Goal: Transaction & Acquisition: Purchase product/service

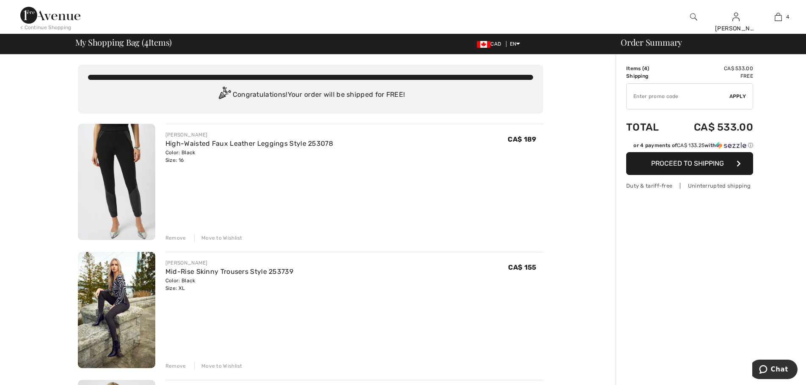
click at [176, 237] on div "Remove" at bounding box center [175, 238] width 21 height 8
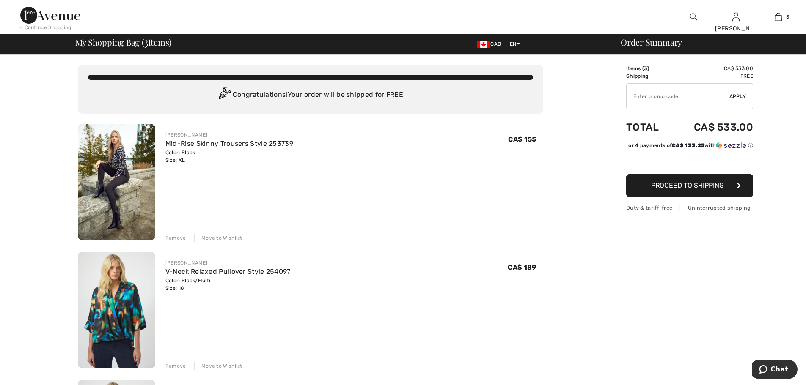
click at [175, 237] on div "Remove" at bounding box center [175, 238] width 21 height 8
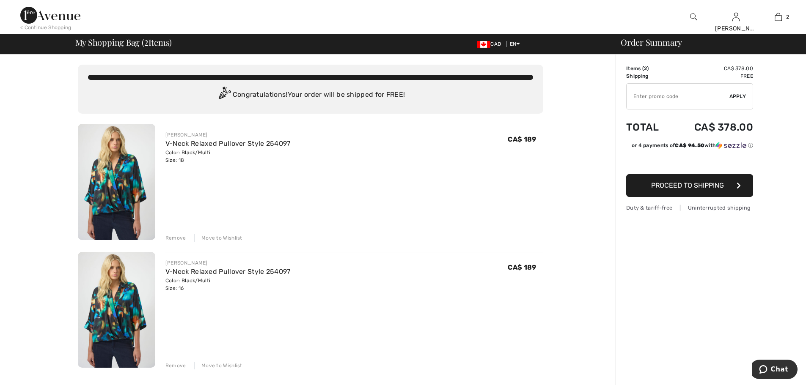
click at [175, 231] on div "JOSEPH RIBKOFF V-Neck Relaxed Pullover Style 254097 Color: Black/Multi Size: 18…" at bounding box center [354, 183] width 378 height 118
click at [175, 238] on div "Remove" at bounding box center [175, 238] width 21 height 8
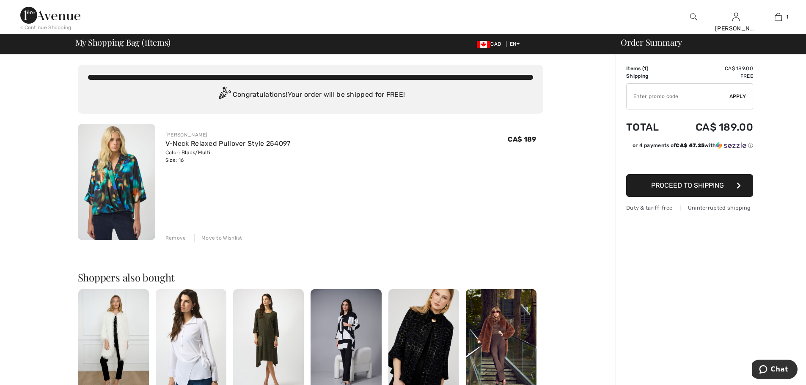
click at [646, 188] on button "Proceed to Shipping" at bounding box center [689, 185] width 127 height 23
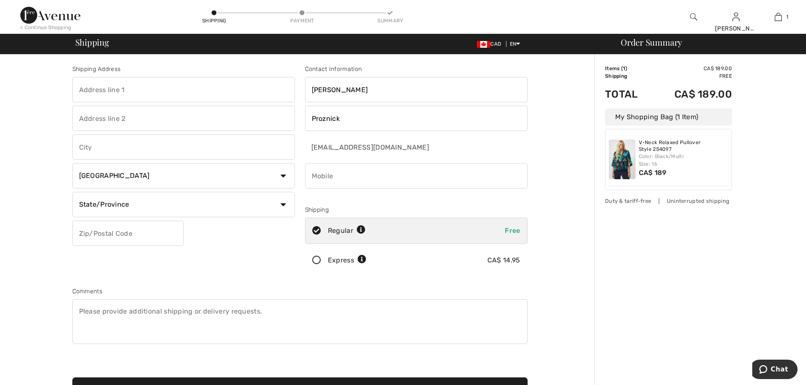
click at [167, 98] on input "text" at bounding box center [183, 89] width 222 height 25
click at [153, 148] on input "text" at bounding box center [183, 146] width 222 height 25
type input "Edmonton"
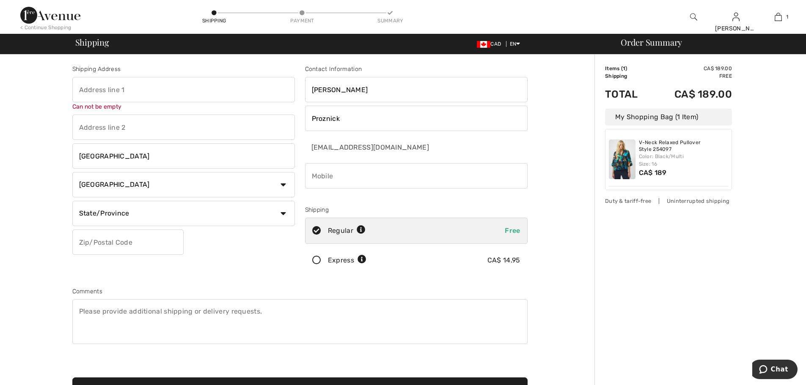
click at [109, 86] on input "text" at bounding box center [183, 89] width 222 height 25
type input "13500 - 156 STREET NW"
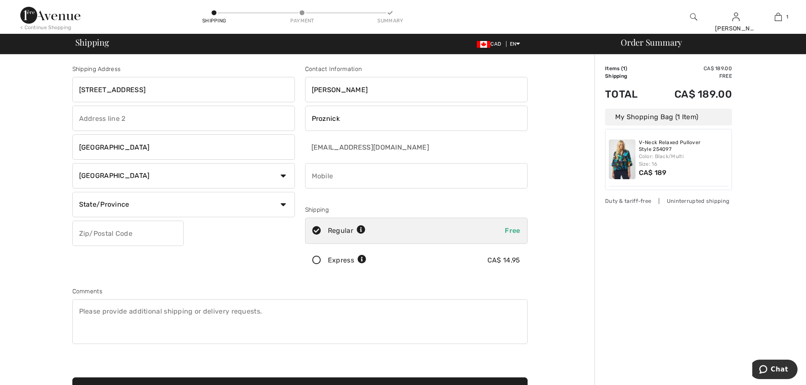
click at [119, 201] on select "State/Province Alberta British Columbia Manitoba New Brunswick Newfoundland and…" at bounding box center [183, 204] width 222 height 25
select select "AB"
click at [72, 192] on select "State/Province Alberta British Columbia Manitoba New Brunswick Newfoundland and…" at bounding box center [183, 204] width 222 height 25
click at [113, 233] on input "text" at bounding box center [127, 233] width 111 height 25
type input "T5V1L3"
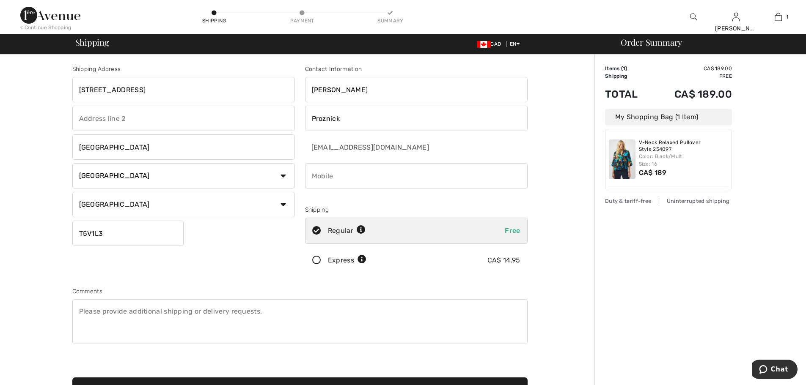
click at [109, 122] on input "text" at bounding box center [183, 118] width 222 height 25
type input "p"
type input "PRICE STEEL"
click at [345, 91] on input "[PERSON_NAME]" at bounding box center [416, 89] width 222 height 25
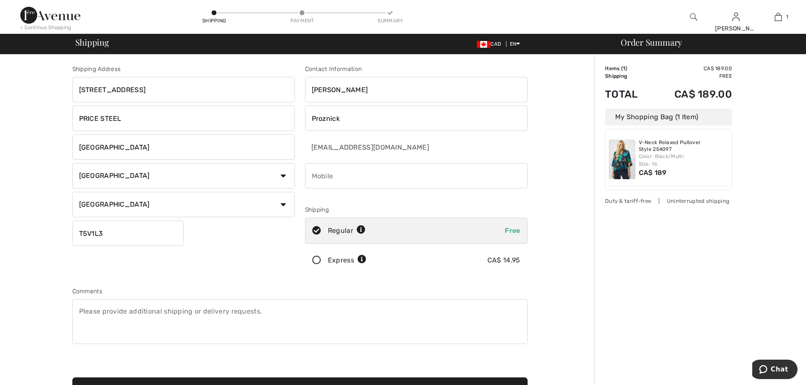
drag, startPoint x: 345, startPoint y: 93, endPoint x: 223, endPoint y: 81, distance: 122.4
click at [223, 81] on div "Shipping Address 13500 - 156 STREET NW PRICE STEEL Edmonton Country Canada Unit…" at bounding box center [299, 227] width 465 height 366
type input "DWAYNE"
click at [346, 183] on input "phone" at bounding box center [416, 175] width 222 height 25
type input "7809015905"
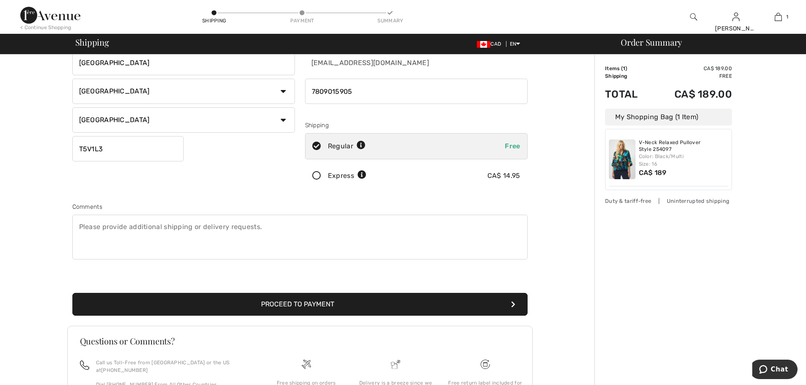
scroll to position [127, 0]
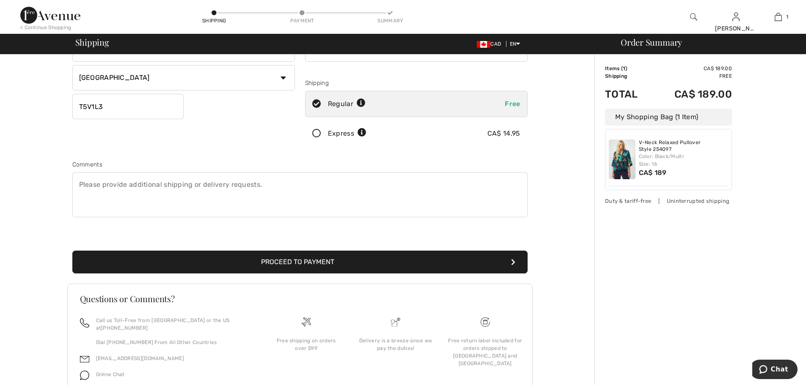
click at [126, 190] on textarea at bounding box center [299, 195] width 455 height 45
type textarea "MUST BE DELIVERED IN BUSINESS HOURS 8AM TO 4:30PM"
click at [295, 261] on button "Proceed to Payment" at bounding box center [299, 262] width 455 height 23
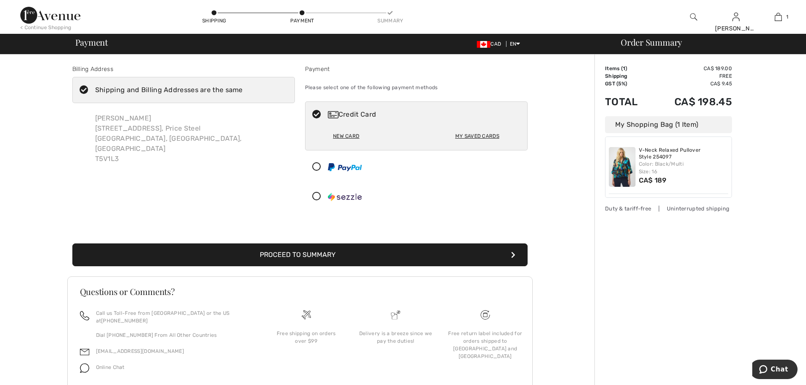
click at [473, 135] on div "My Saved Cards" at bounding box center [477, 136] width 44 height 14
radio input "true"
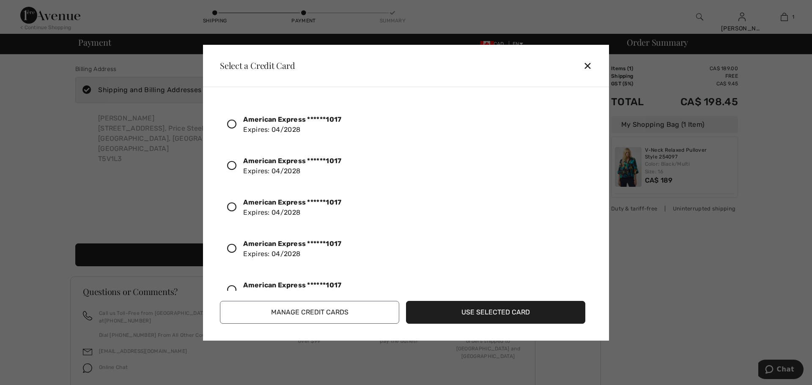
click at [230, 126] on icon at bounding box center [231, 124] width 9 height 9
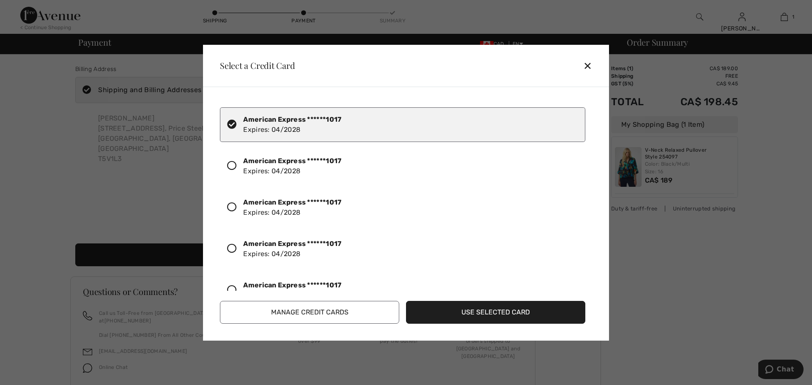
click at [480, 314] on button "Use Selected Card" at bounding box center [495, 312] width 179 height 23
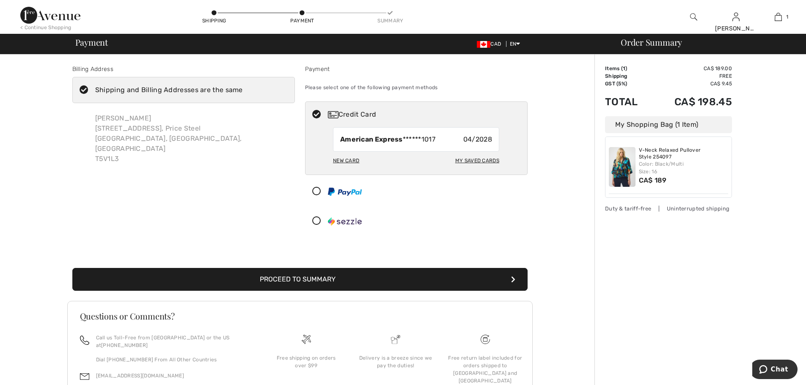
scroll to position [49, 0]
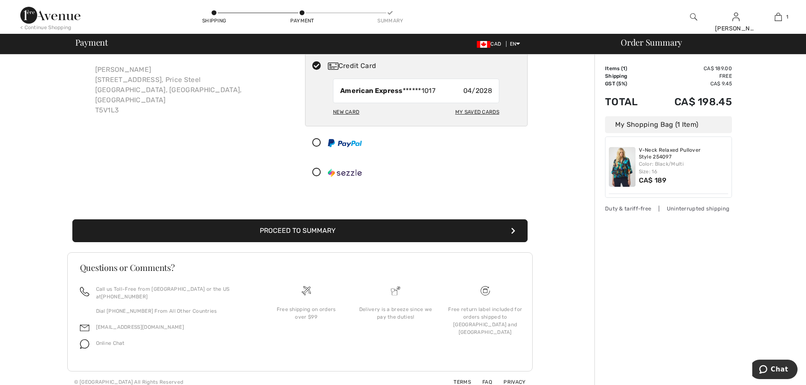
click at [287, 234] on button "Proceed to Summary" at bounding box center [299, 231] width 455 height 23
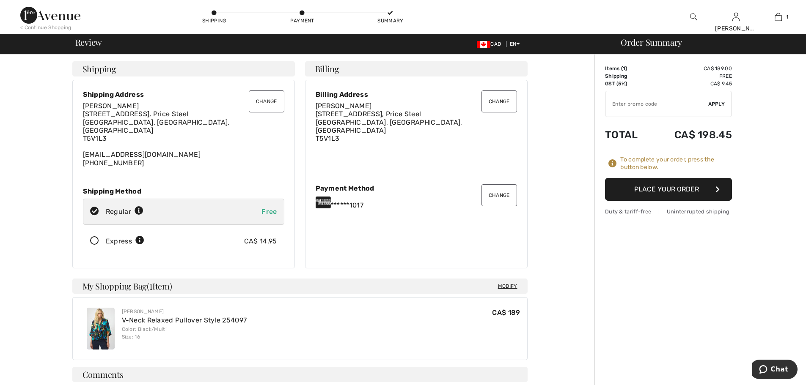
scroll to position [42, 0]
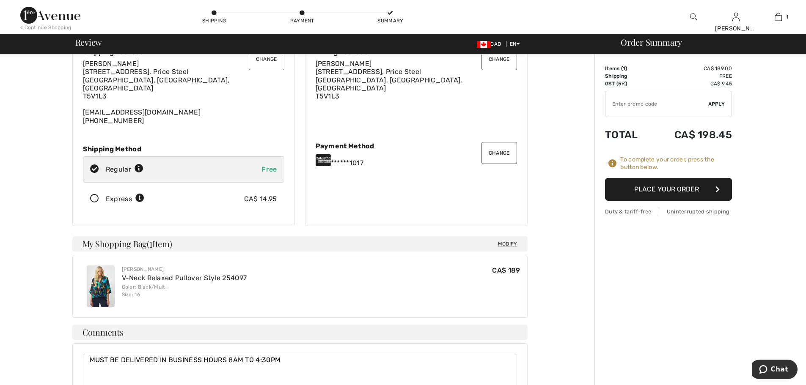
click at [673, 192] on button "Place Your Order" at bounding box center [668, 189] width 127 height 23
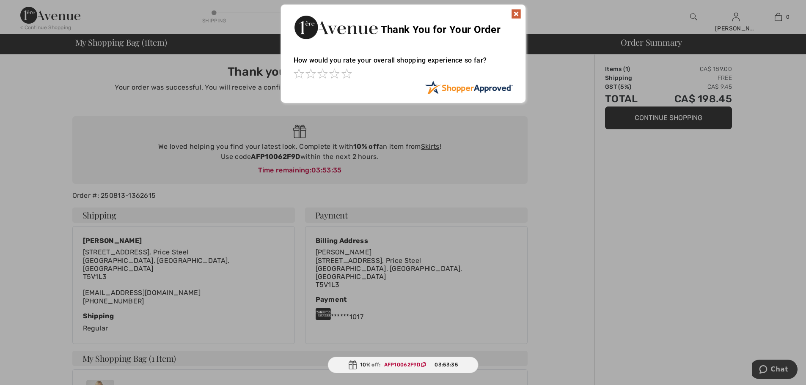
click at [519, 13] on img at bounding box center [516, 14] width 10 height 10
